Goal: Task Accomplishment & Management: Use online tool/utility

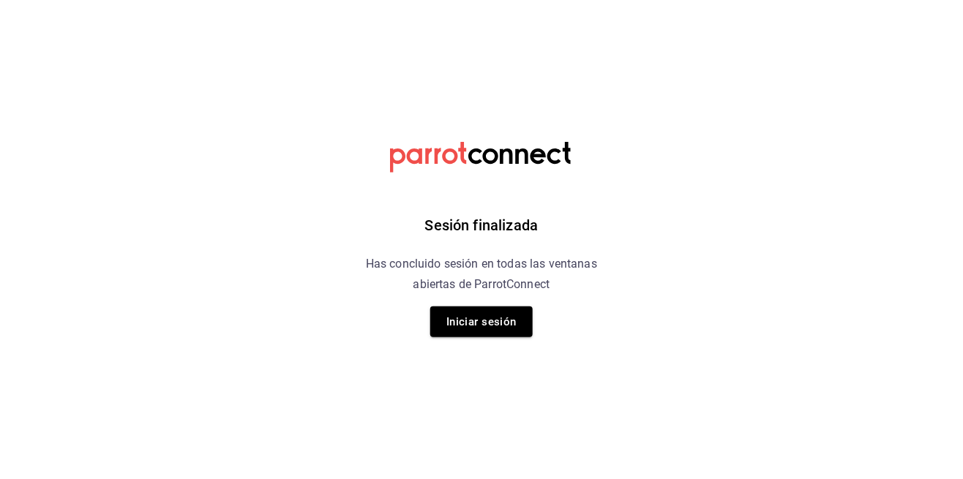
click at [494, 322] on button "Iniciar sesión" at bounding box center [481, 321] width 102 height 31
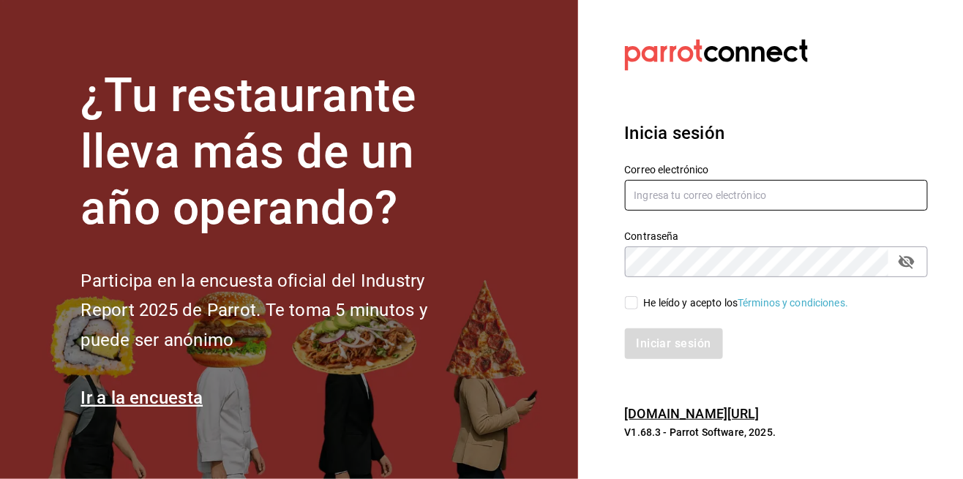
click at [696, 211] on input "text" at bounding box center [777, 195] width 304 height 31
type input "[PERSON_NAME][EMAIL_ADDRESS][DOMAIN_NAME]"
click at [627, 309] on input "He leído y acepto los Términos y condiciones." at bounding box center [631, 302] width 13 height 13
checkbox input "true"
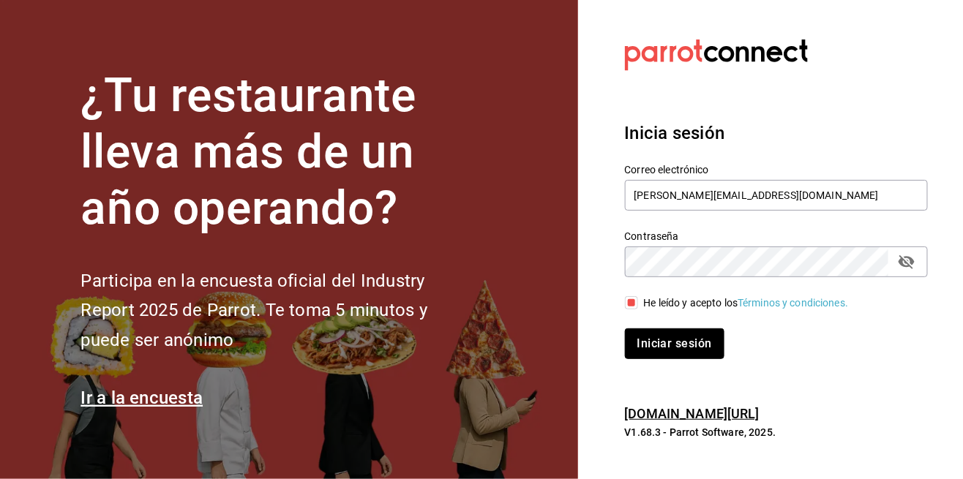
click at [677, 359] on button "Iniciar sesión" at bounding box center [674, 343] width 99 height 31
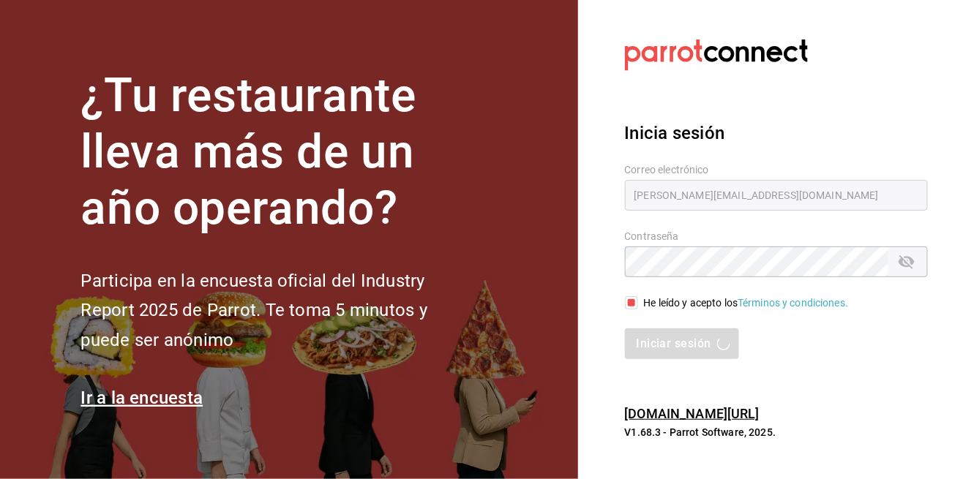
click at [687, 359] on div "Iniciar sesión" at bounding box center [777, 343] width 304 height 31
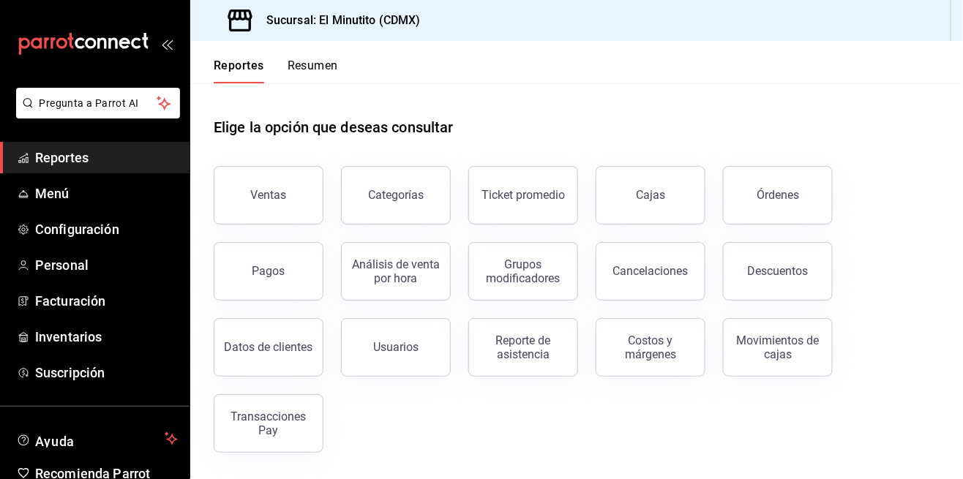
click at [275, 193] on div "Ventas" at bounding box center [269, 195] width 36 height 14
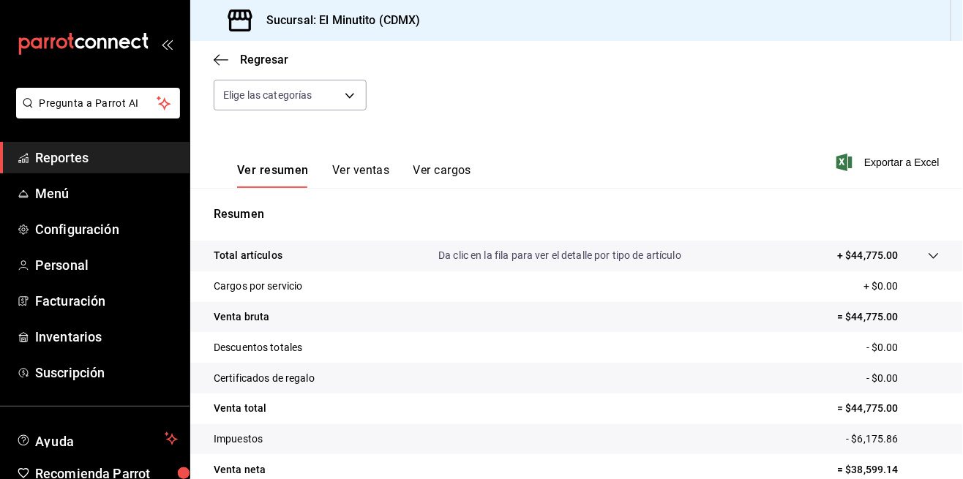
scroll to position [70, 0]
